Goal: Navigation & Orientation: Find specific page/section

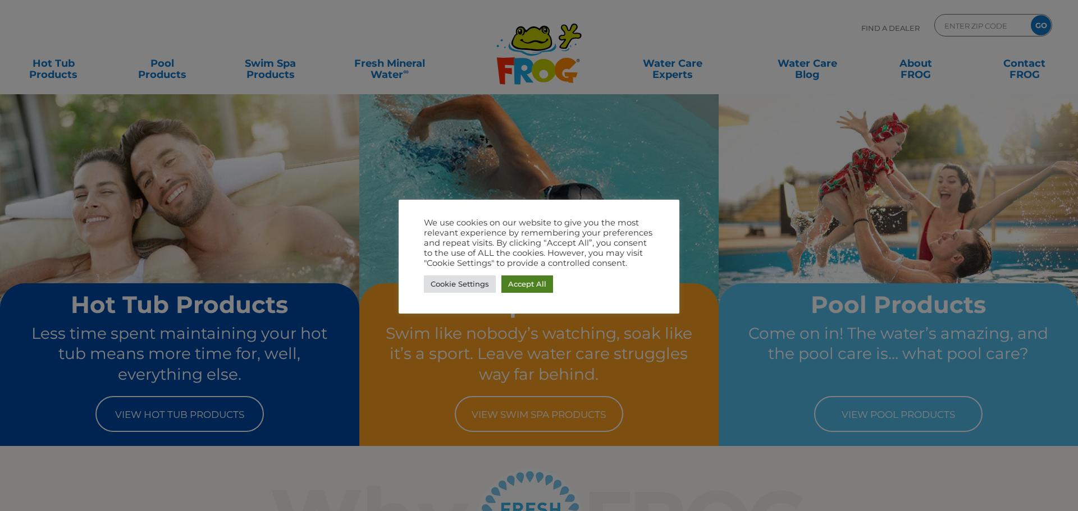
click at [515, 277] on link "Accept All" at bounding box center [527, 284] width 52 height 17
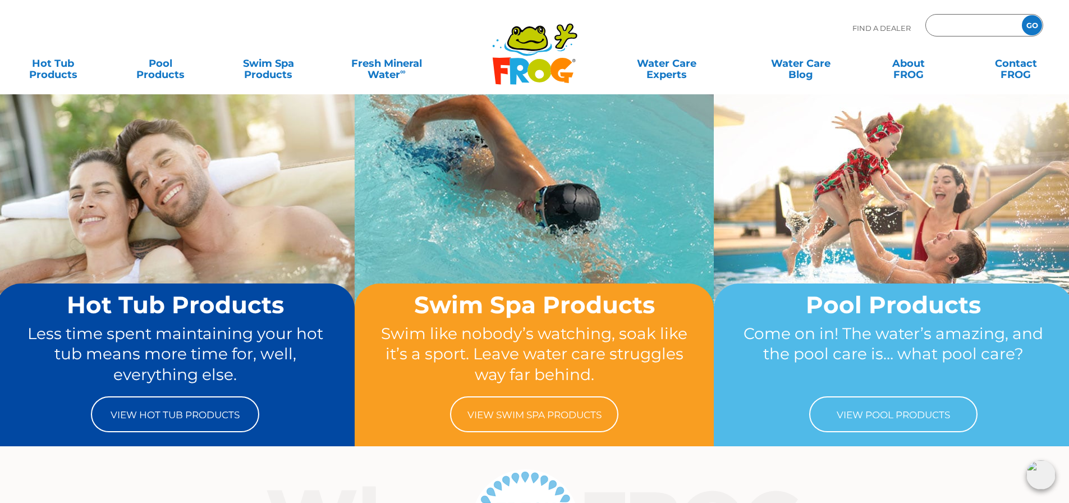
click at [994, 26] on input "Zip Code Form" at bounding box center [973, 25] width 76 height 16
type input "67226"
click at [1022, 15] on input "GO" at bounding box center [1032, 25] width 20 height 20
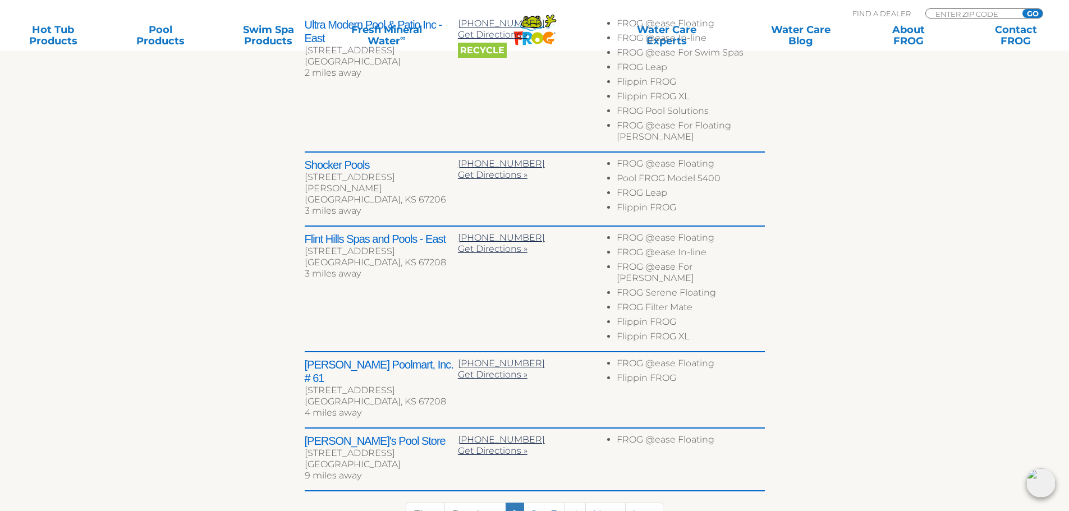
scroll to position [618, 0]
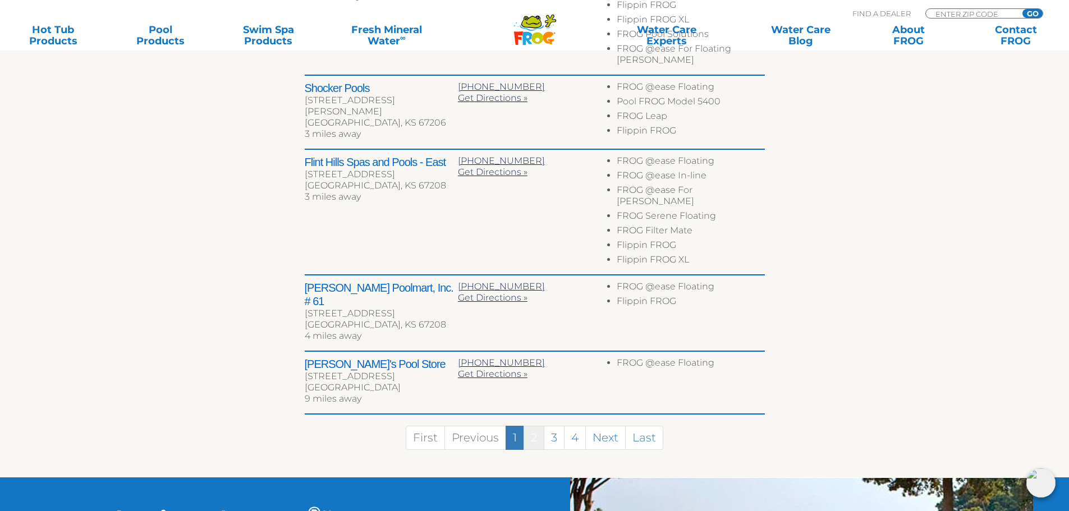
click at [536, 426] on link "2" at bounding box center [534, 438] width 21 height 24
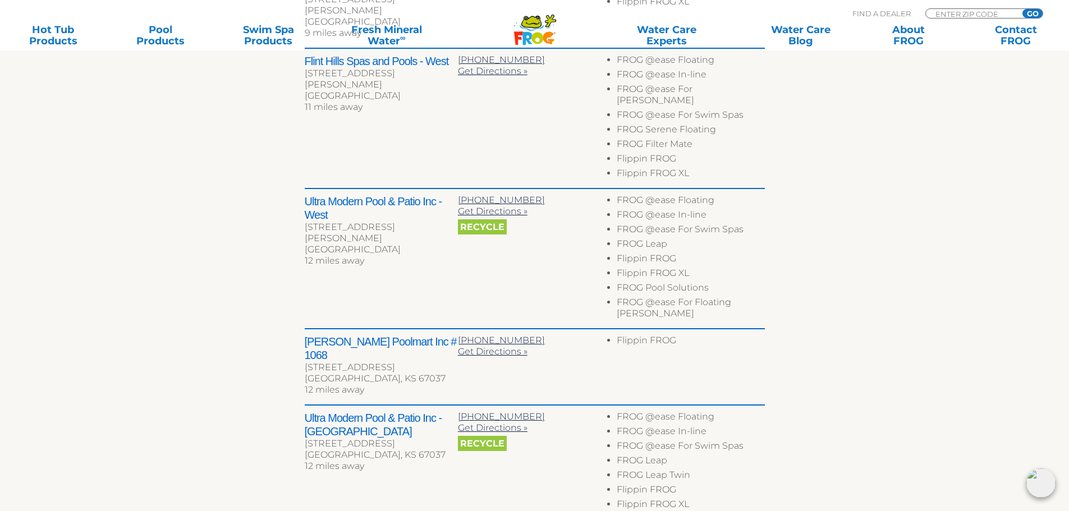
scroll to position [593, 0]
